Goal: Transaction & Acquisition: Purchase product/service

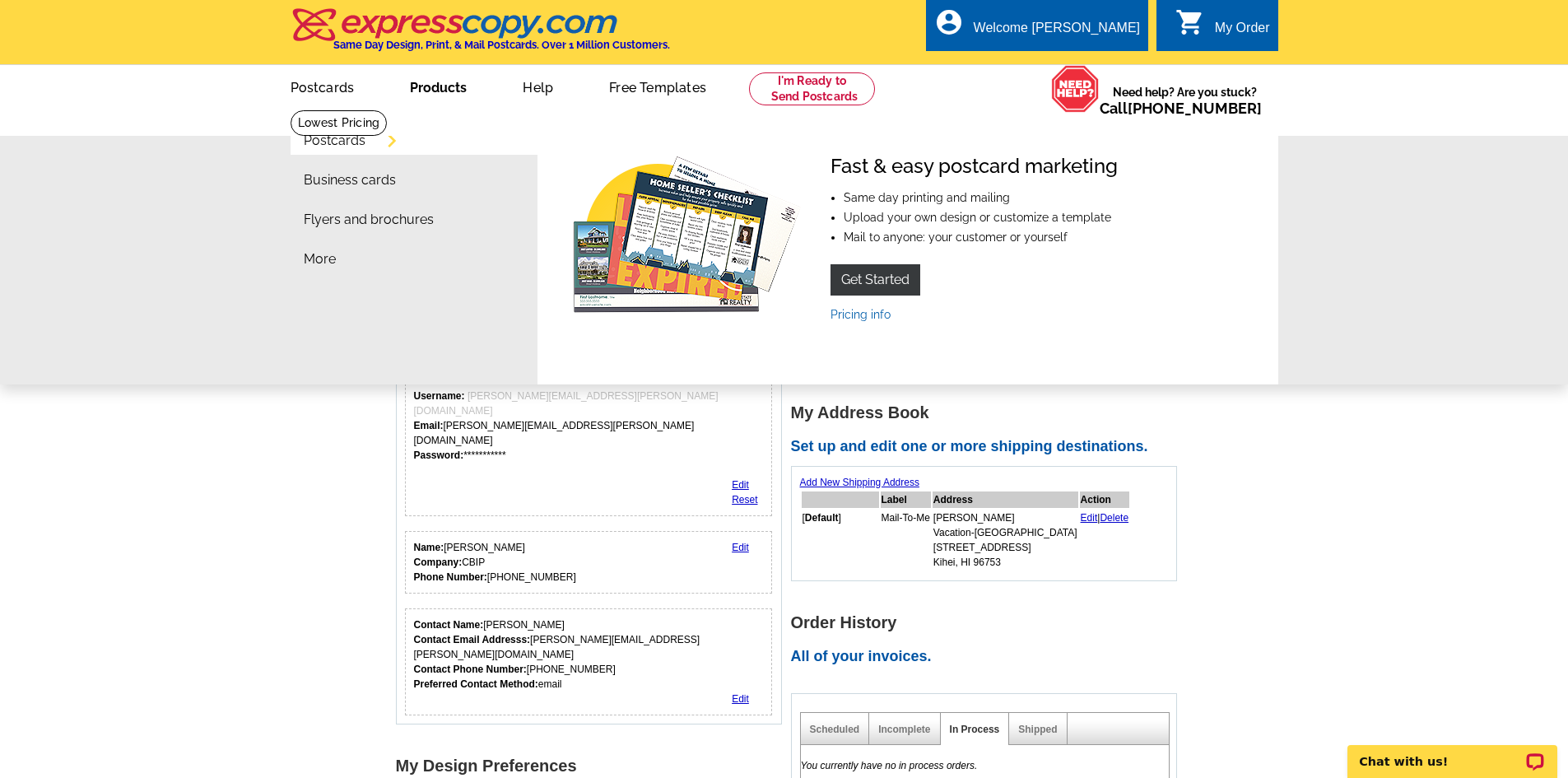
click at [432, 83] on link "Products" at bounding box center [438, 85] width 110 height 39
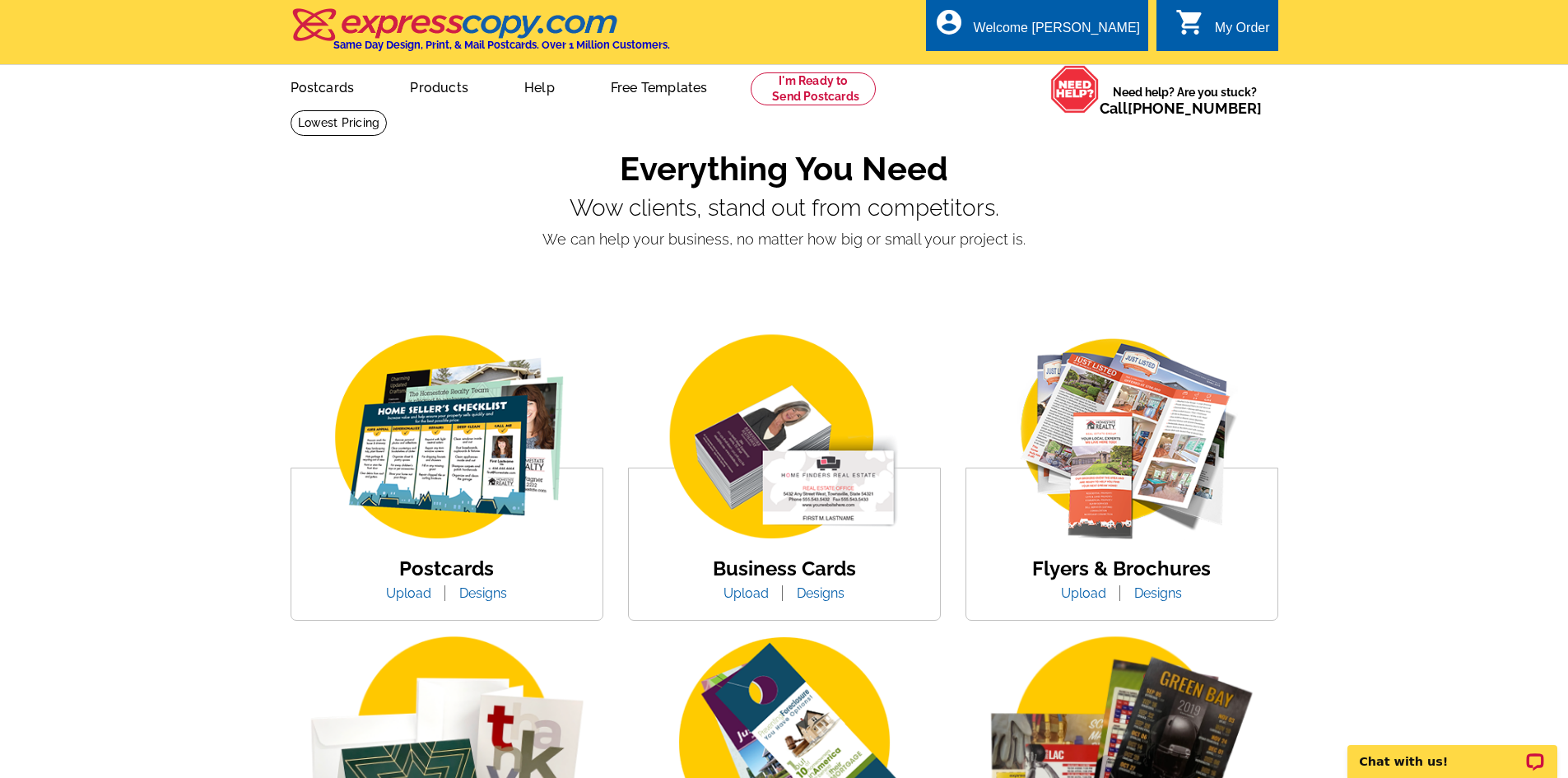
click at [761, 464] on img at bounding box center [784, 438] width 280 height 216
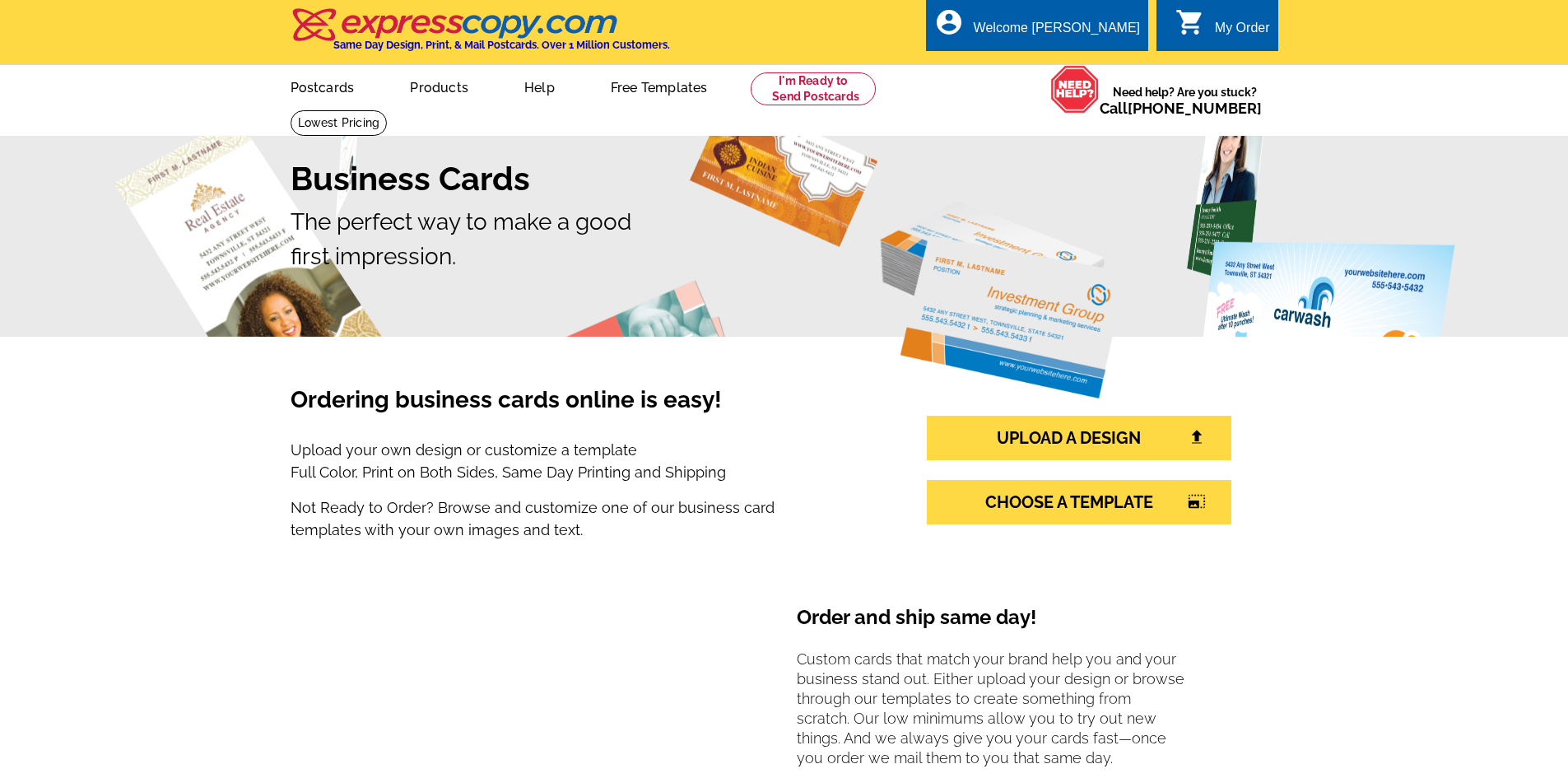
click at [749, 590] on section "Order and ship same day! Custom cards that match your brand help you and your b…" at bounding box center [784, 743] width 987 height 376
click at [1106, 446] on link "UPLOAD A DESIGN" at bounding box center [1078, 438] width 304 height 45
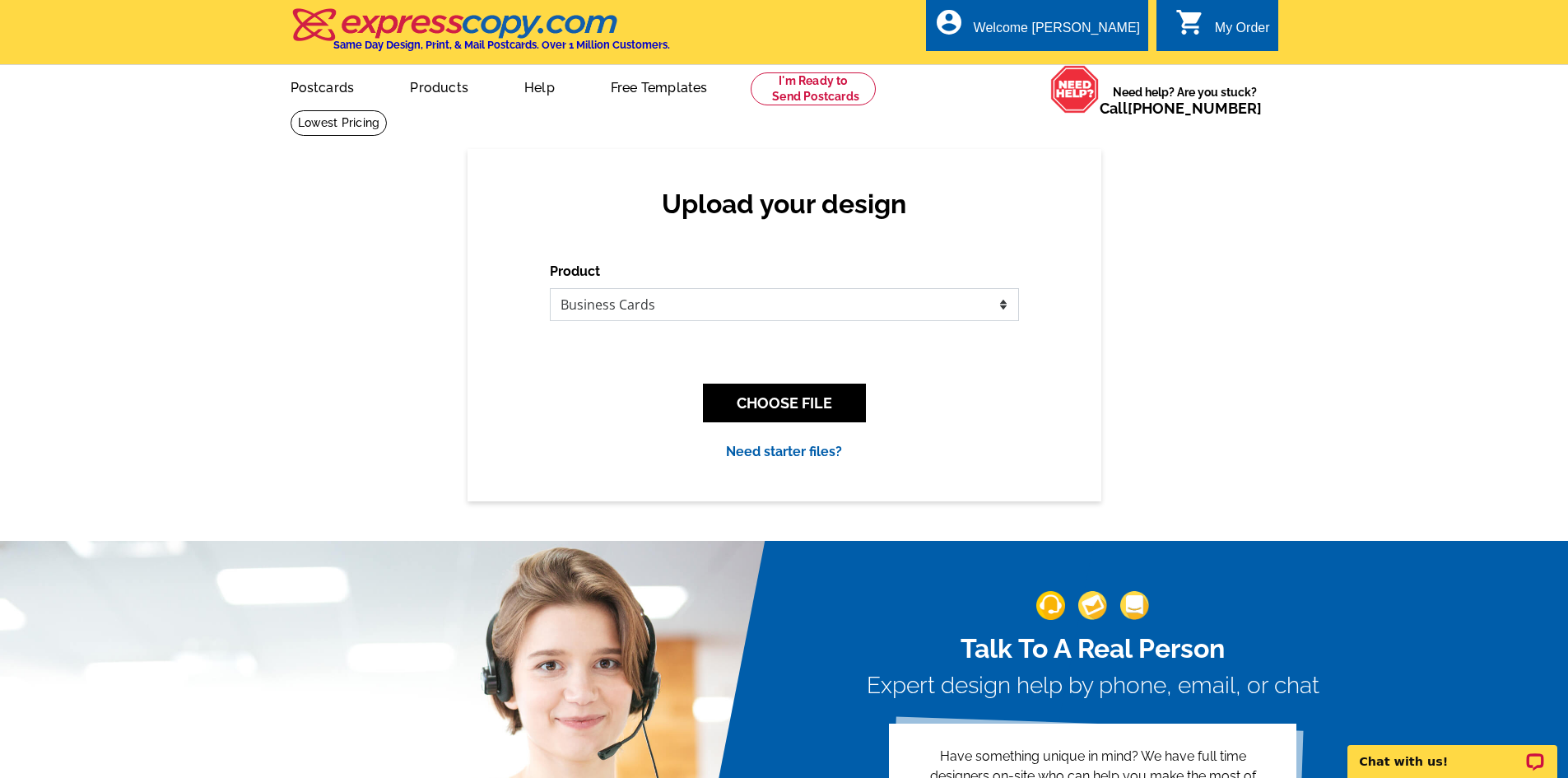
click at [626, 305] on select "Please select the type of file... Postcards Business Cards Letters and flyers G…" at bounding box center [784, 304] width 469 height 33
click at [550, 289] on select "Please select the type of file... Postcards Business Cards Letters and flyers G…" at bounding box center [784, 304] width 469 height 33
click at [766, 400] on button "CHOOSE FILE" at bounding box center [784, 403] width 163 height 39
